Goal: Task Accomplishment & Management: Manage account settings

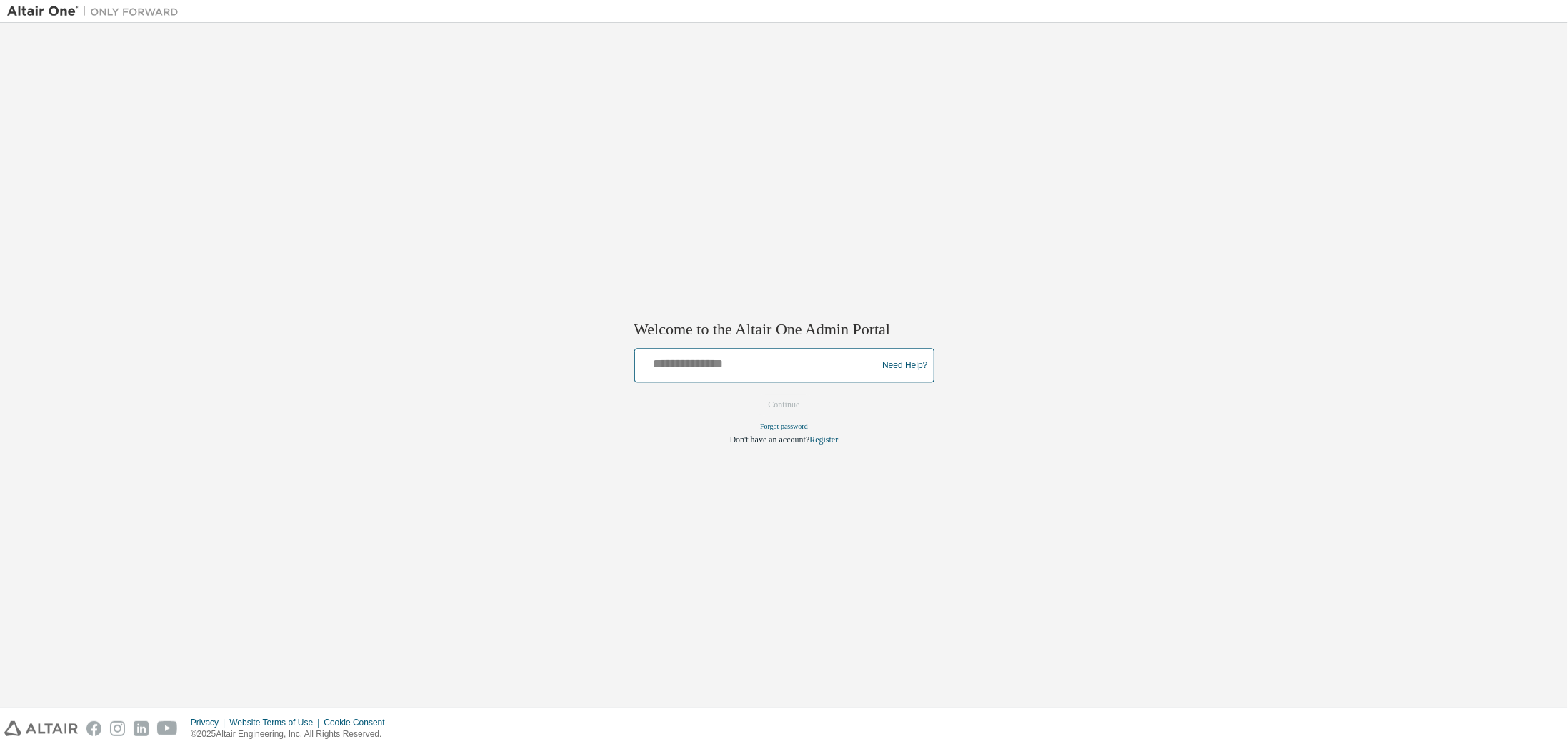
click at [819, 368] on input "text" at bounding box center [758, 363] width 235 height 21
type input "**********"
click at [769, 397] on button "Continue" at bounding box center [784, 406] width 61 height 21
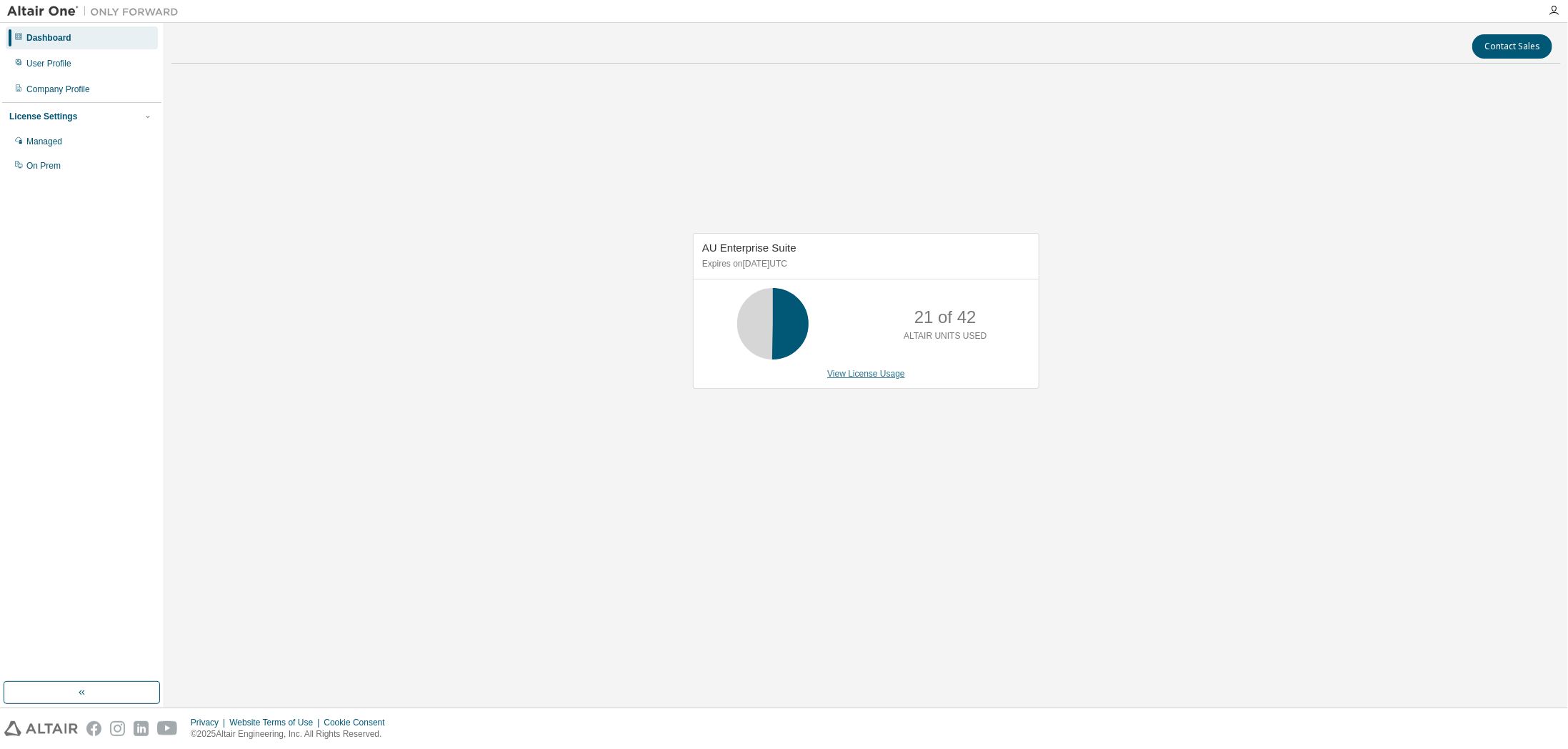
click at [870, 377] on link "View License Usage" at bounding box center [867, 374] width 78 height 10
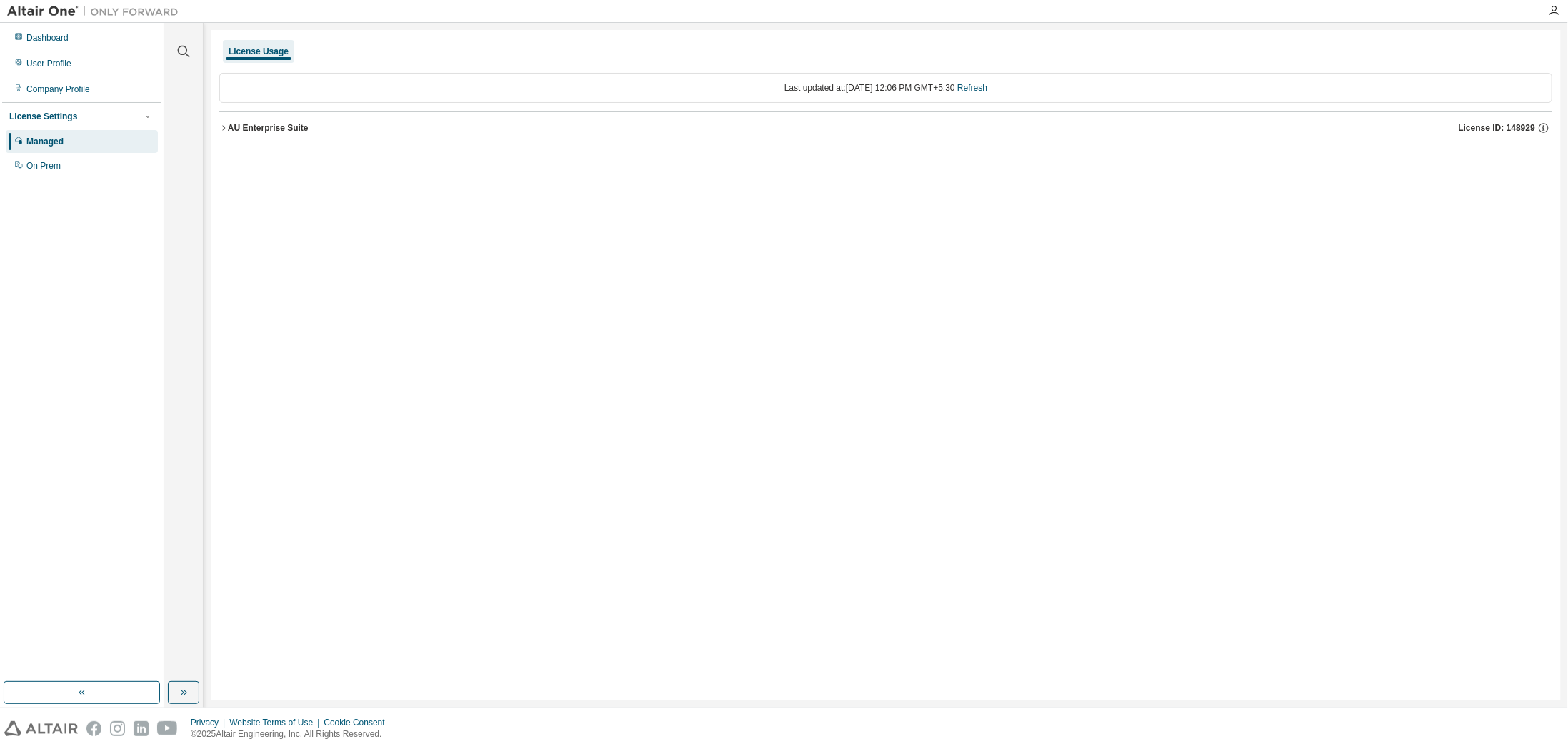
click at [332, 275] on div "License Usage Last updated at: Thu 2025-09-04 12:06 PM GMT+5:30 Refresh AU Ente…" at bounding box center [886, 364] width 1351 height 671
click at [72, 41] on div "Dashboard" at bounding box center [82, 38] width 153 height 23
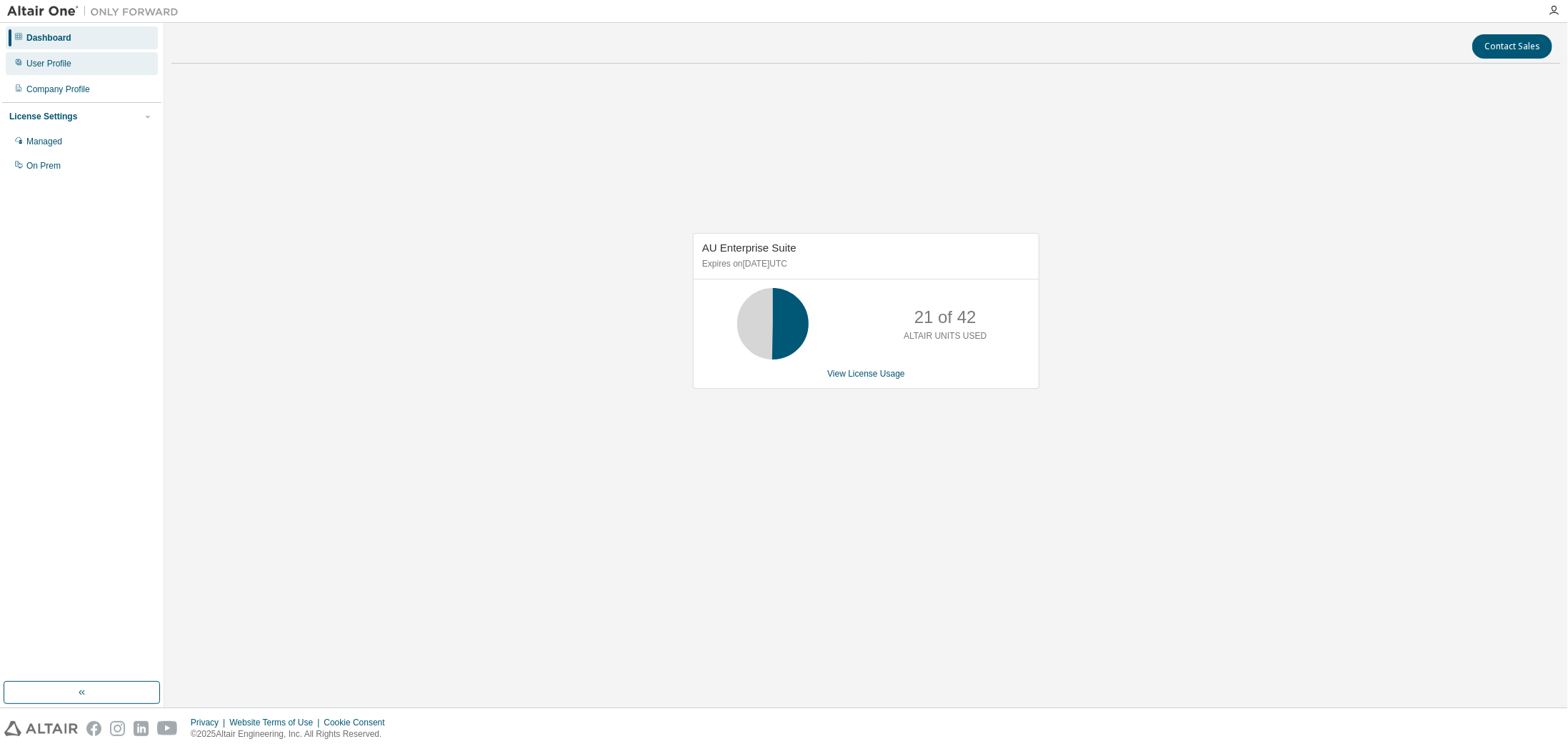
click at [55, 67] on div "User Profile" at bounding box center [49, 64] width 45 height 11
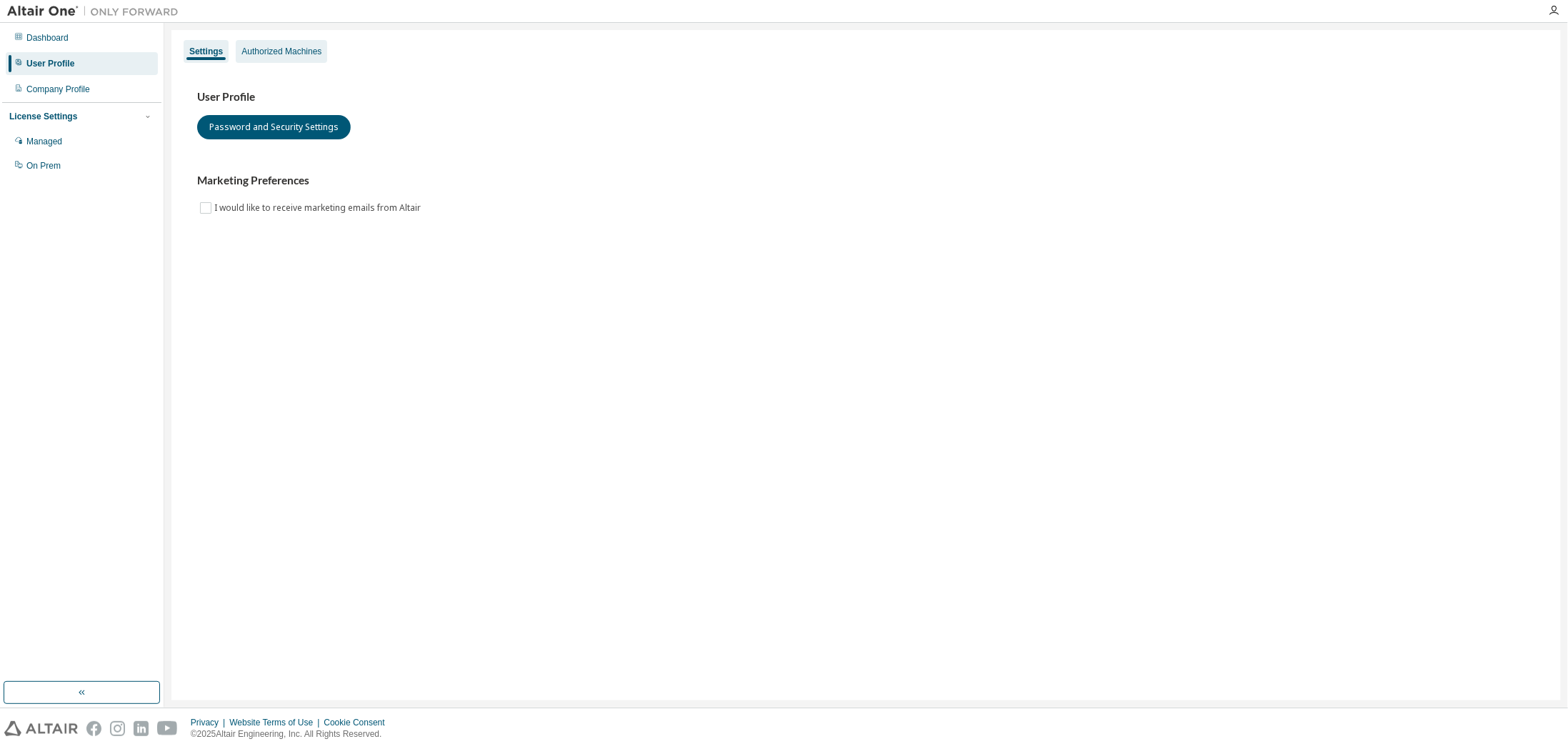
click at [306, 51] on div "Authorized Machines" at bounding box center [281, 52] width 80 height 11
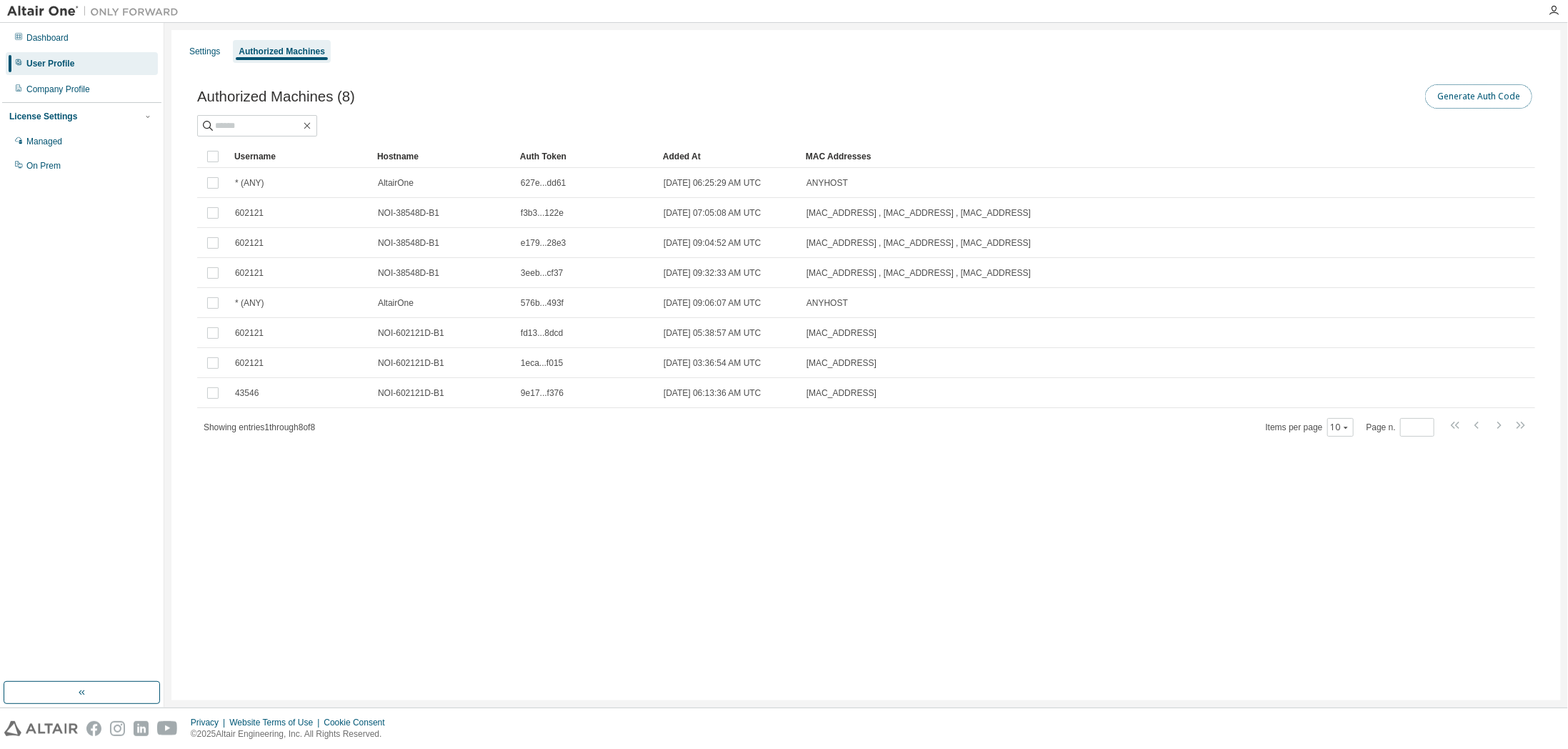
click at [1489, 88] on button "Generate Auth Code" at bounding box center [1479, 95] width 107 height 24
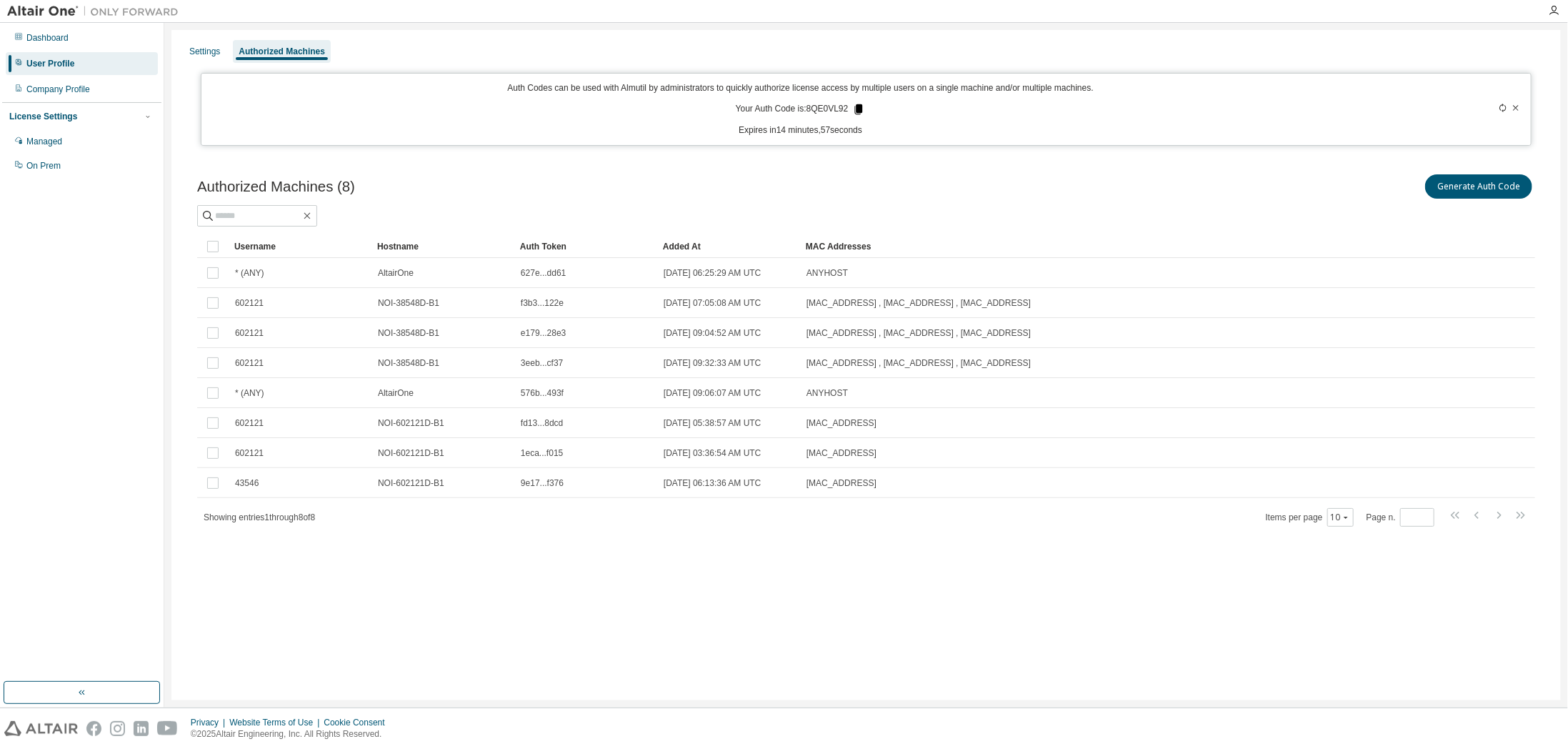
click at [856, 110] on icon at bounding box center [858, 109] width 12 height 12
click at [1192, 359] on div "98:2C:BC:02:B1:65 , 1C:A0:B8:79:BA:AD , 98:2C:BC:02:B1:69" at bounding box center [1096, 364] width 578 height 11
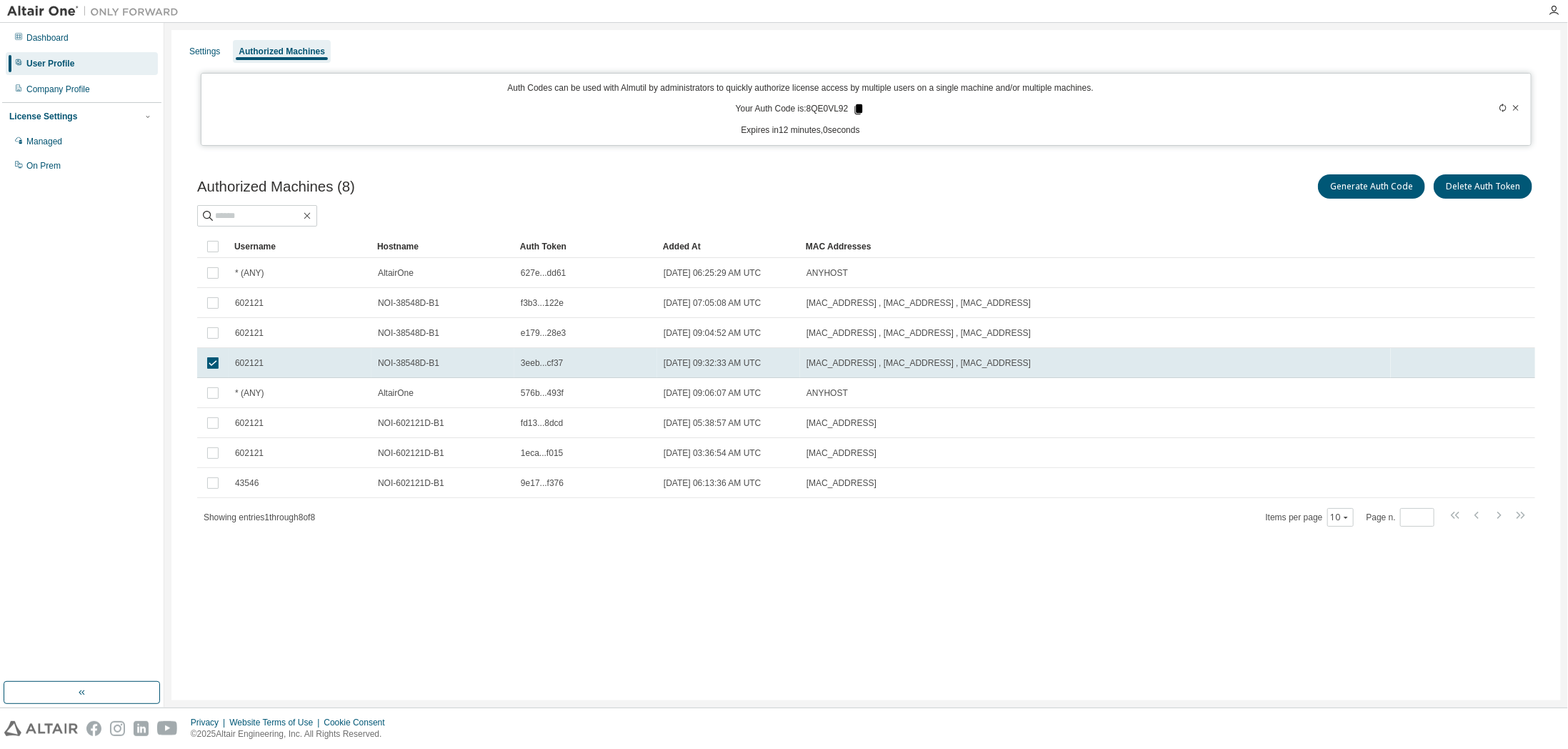
click at [856, 107] on icon at bounding box center [859, 109] width 8 height 10
click at [1388, 192] on button "Generate Auth Code" at bounding box center [1372, 186] width 107 height 24
click at [1505, 108] on icon at bounding box center [1503, 108] width 9 height 9
click at [861, 110] on icon at bounding box center [860, 109] width 8 height 10
click at [35, 45] on div "Dashboard" at bounding box center [82, 38] width 153 height 23
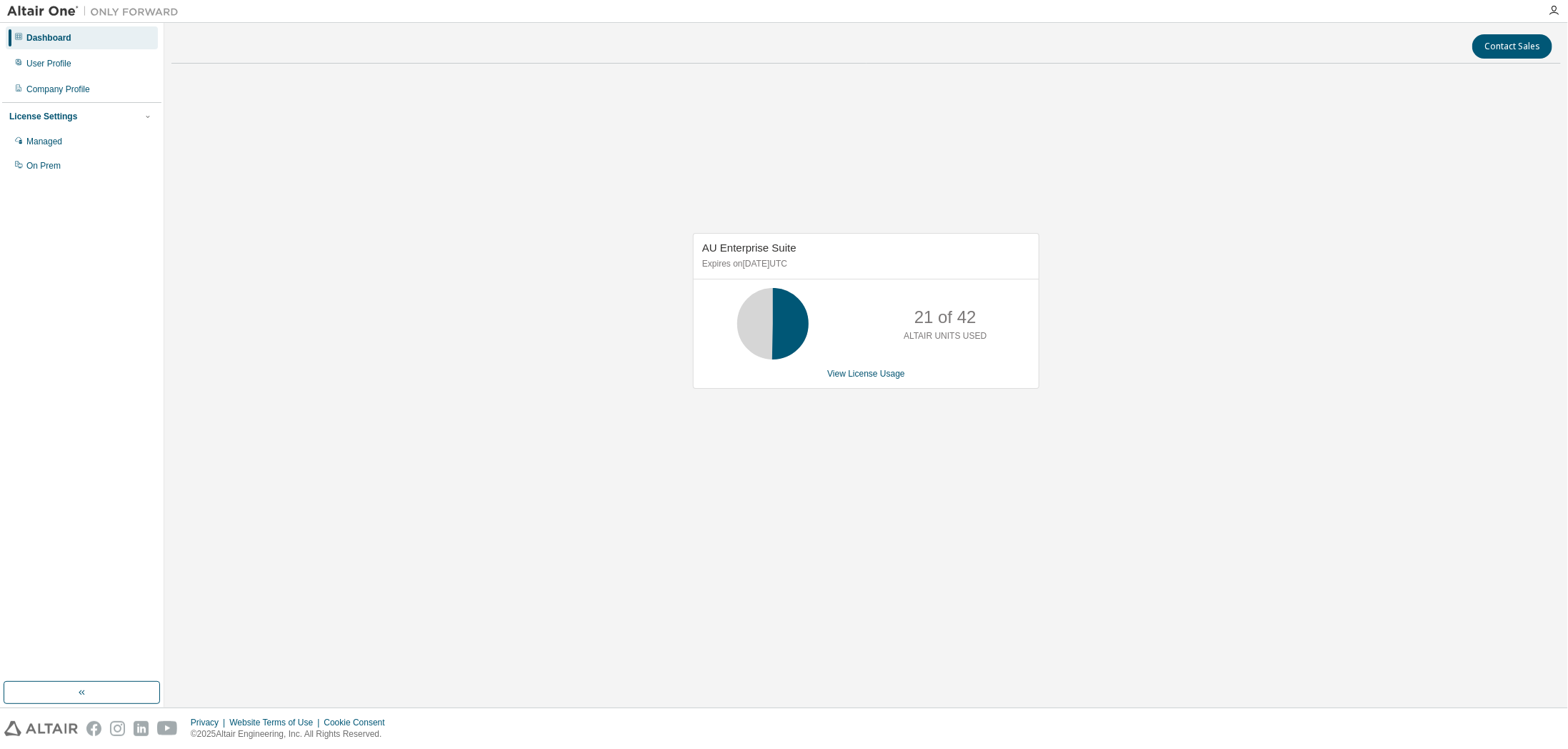
click at [1560, 12] on div at bounding box center [1554, 10] width 29 height 11
click at [1558, 8] on icon "button" at bounding box center [1554, 10] width 11 height 11
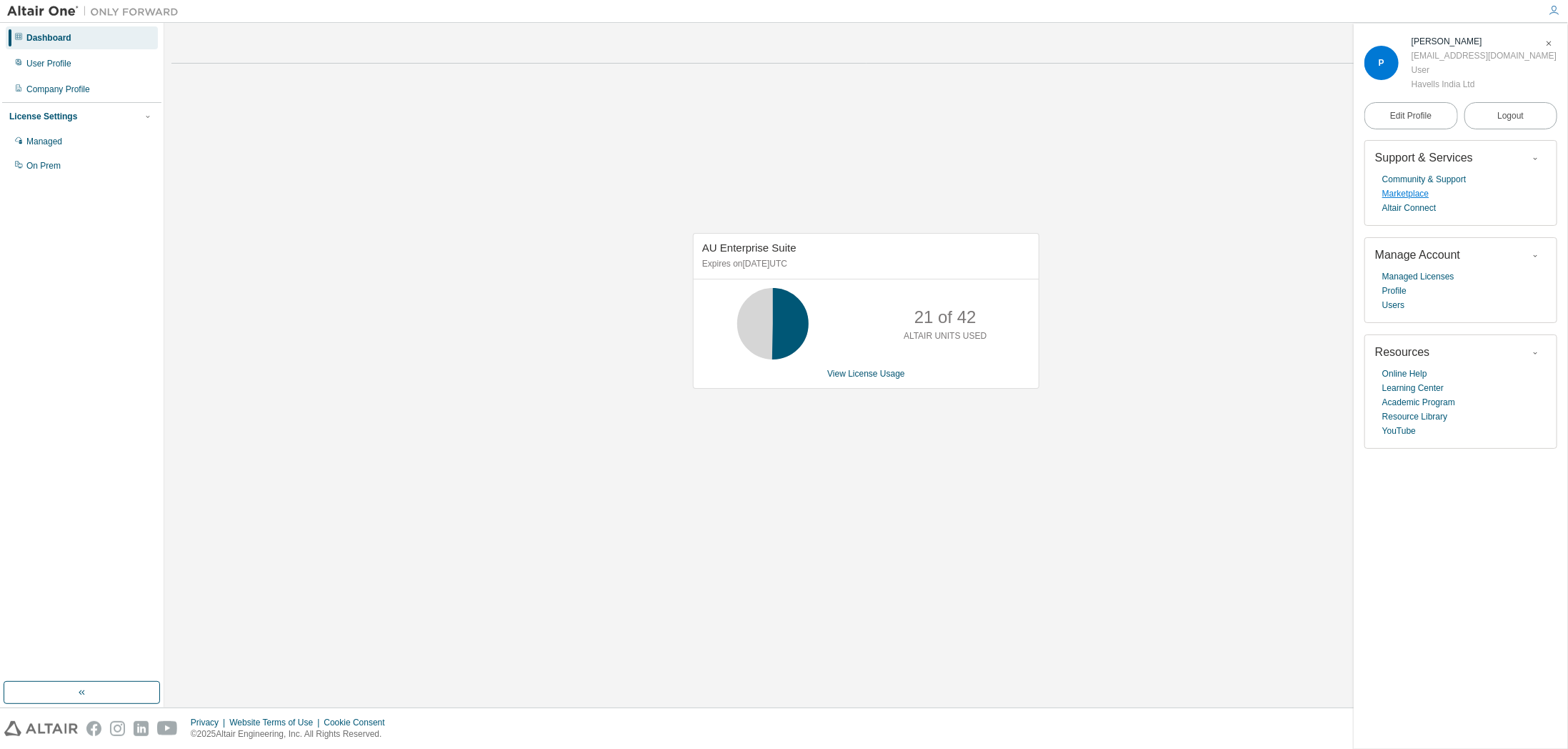
click at [1413, 193] on link "Marketplace" at bounding box center [1406, 194] width 47 height 14
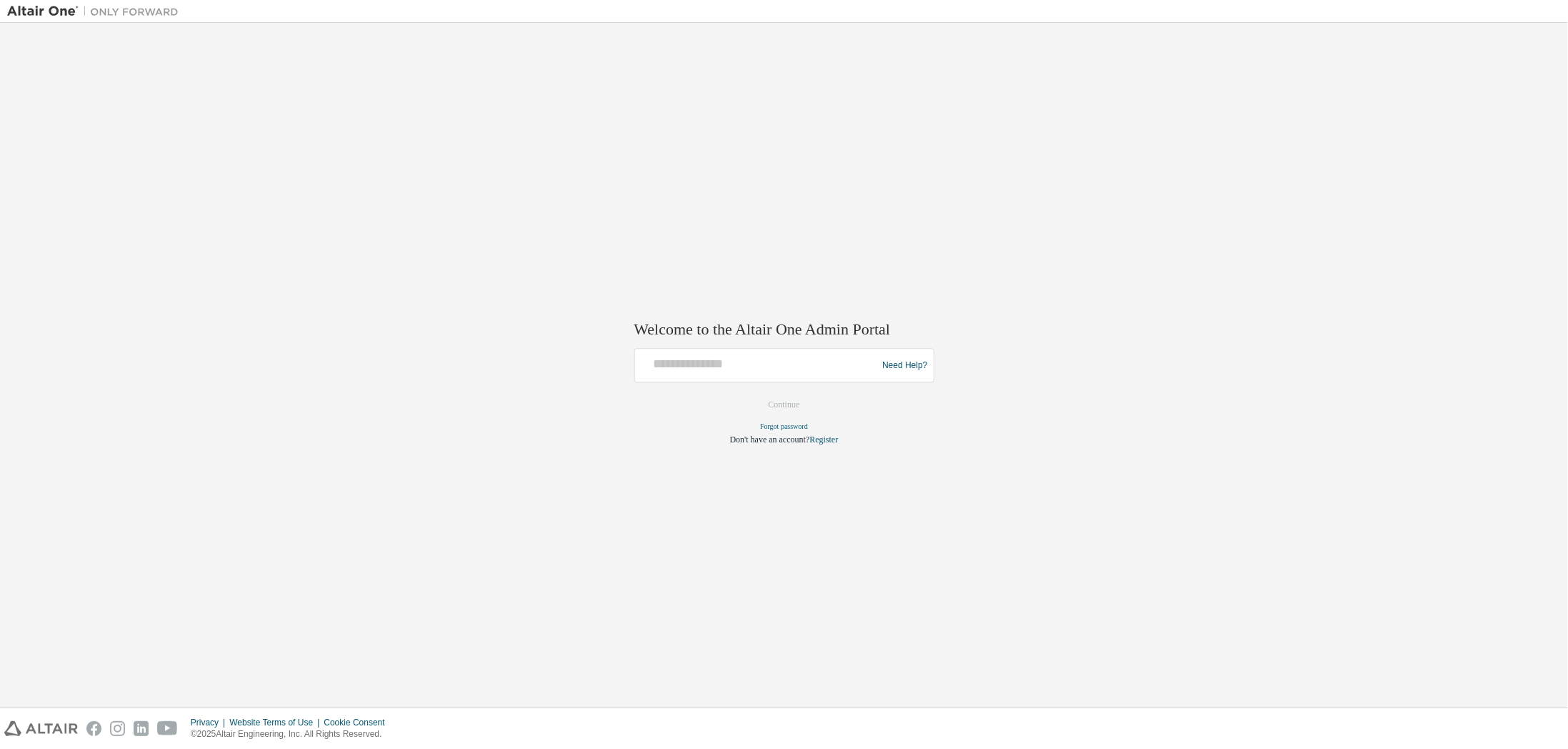
click at [724, 375] on div at bounding box center [758, 365] width 235 height 27
click at [728, 369] on input "text" at bounding box center [758, 363] width 235 height 21
type input "**********"
click at [794, 405] on button "Continue" at bounding box center [784, 406] width 61 height 21
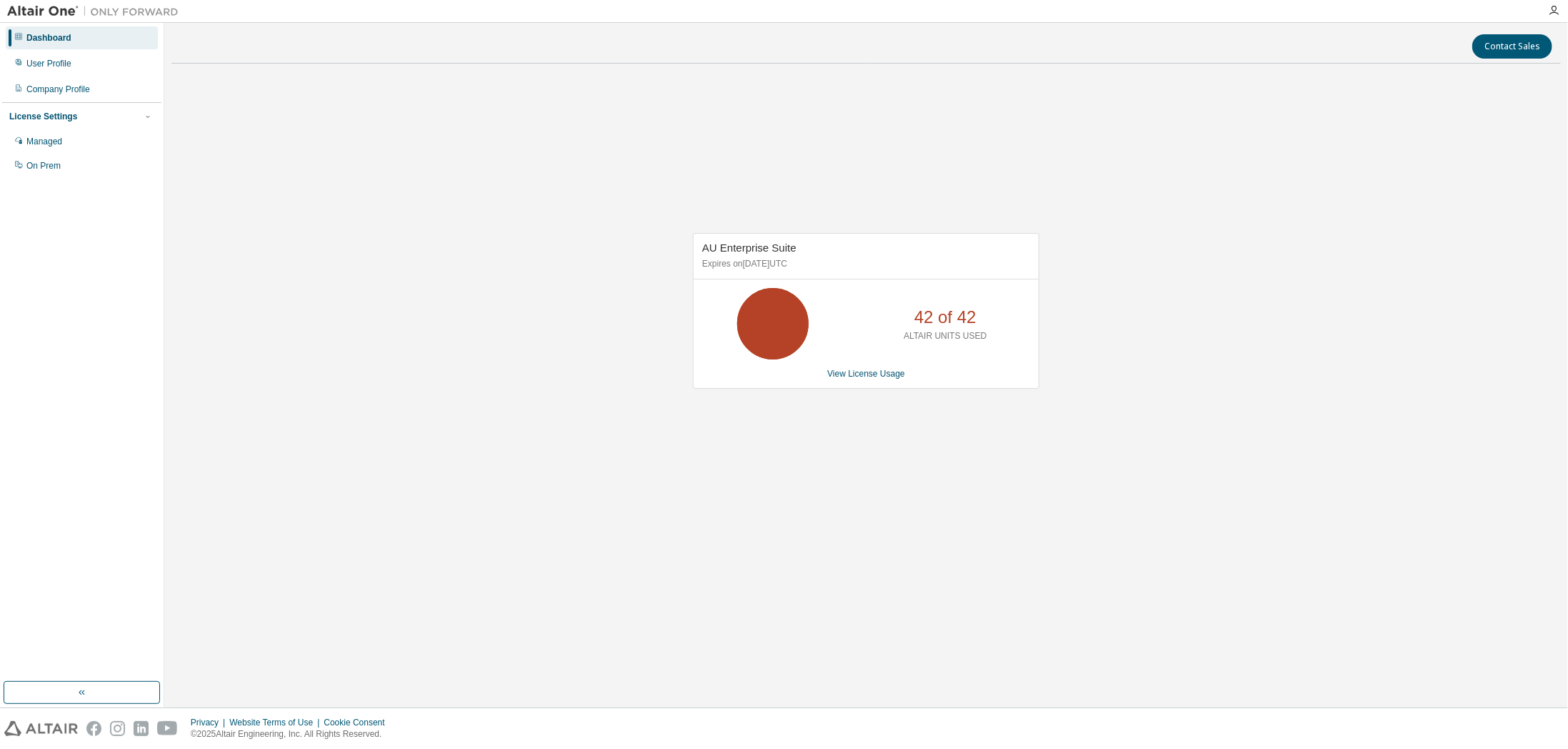
click at [1562, 15] on div at bounding box center [1554, 10] width 29 height 11
click at [1559, 12] on icon "button" at bounding box center [1554, 10] width 11 height 11
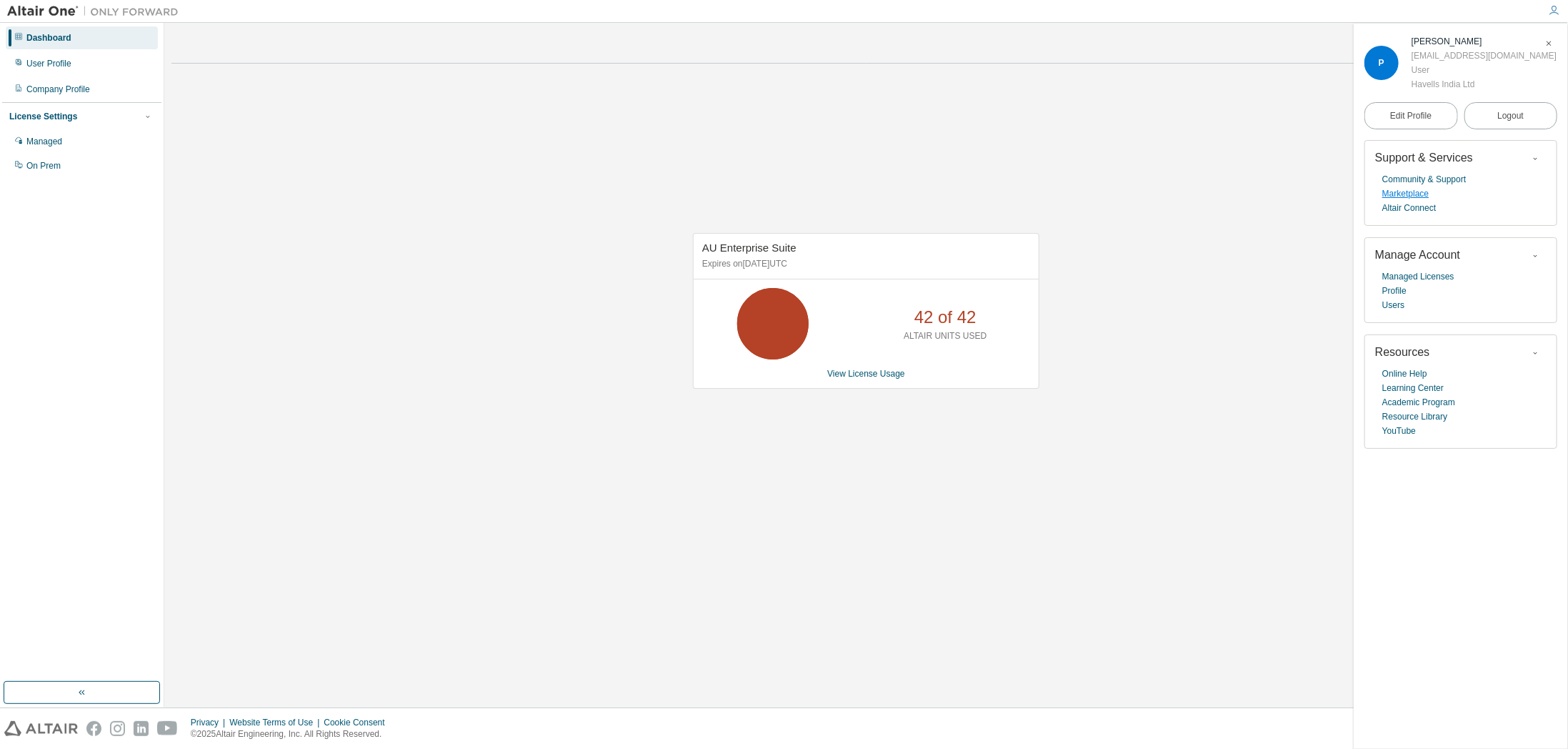
click at [1414, 196] on link "Marketplace" at bounding box center [1406, 194] width 47 height 14
